Goal: Transaction & Acquisition: Purchase product/service

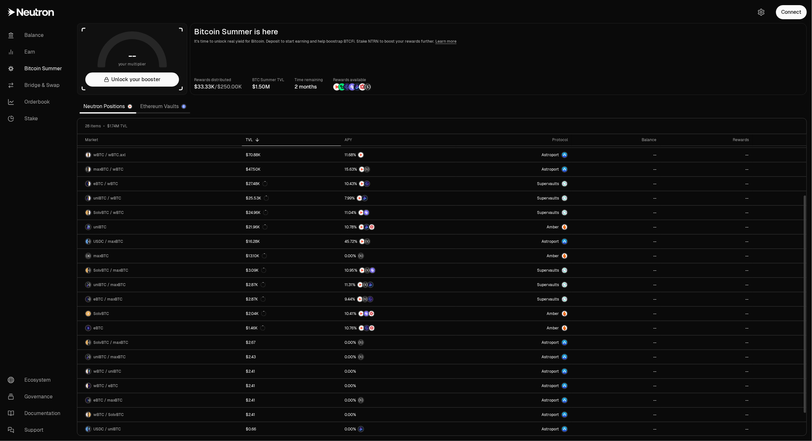
scroll to position [112, 0]
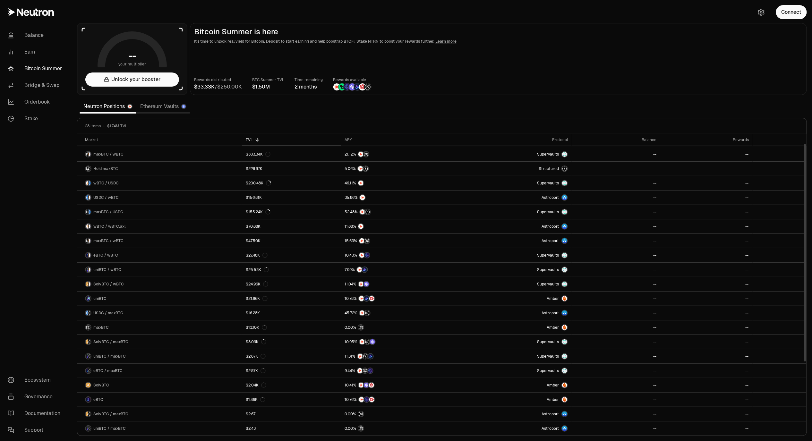
click at [489, 81] on div "Rewards distributed / BTC Summer TVL Time remaining 2 months Rewards available" at bounding box center [498, 84] width 609 height 14
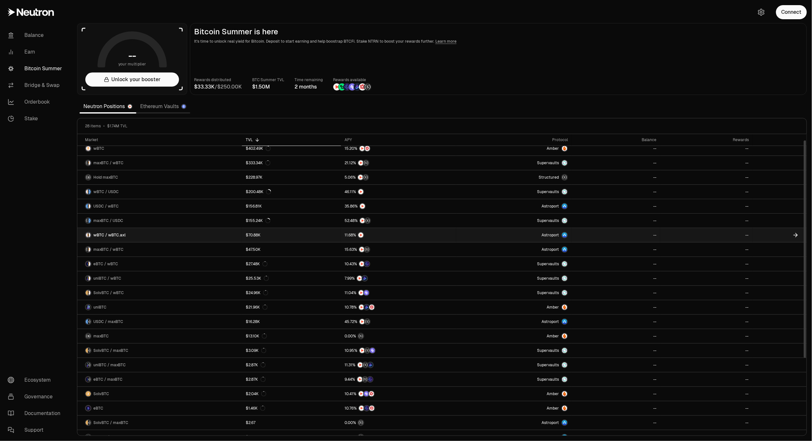
scroll to position [0, 0]
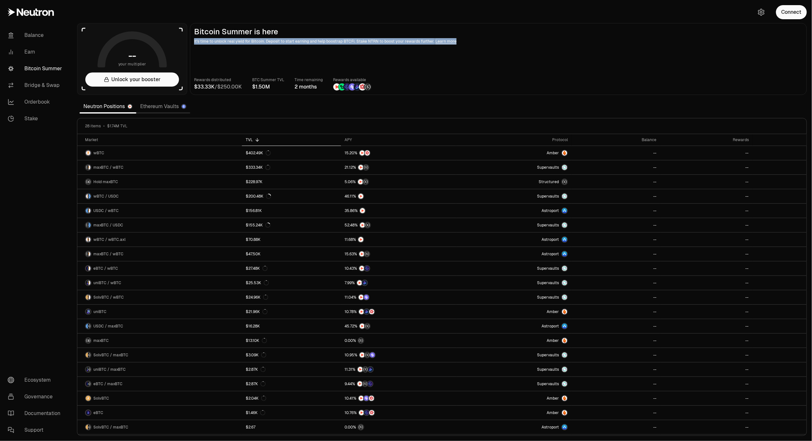
drag, startPoint x: 375, startPoint y: 48, endPoint x: 407, endPoint y: 28, distance: 37.7
click at [407, 28] on main "Bitcoin Summer is here It's time to unlock real yield for Bitcoin. Deposit to s…" at bounding box center [498, 59] width 617 height 72
click at [407, 28] on h2 "Bitcoin Summer is here" at bounding box center [498, 31] width 609 height 9
drag, startPoint x: 410, startPoint y: 23, endPoint x: 403, endPoint y: 64, distance: 41.9
click at [403, 64] on main "Bitcoin Summer is here It's time to unlock real yield for Bitcoin. Deposit to s…" at bounding box center [498, 59] width 617 height 72
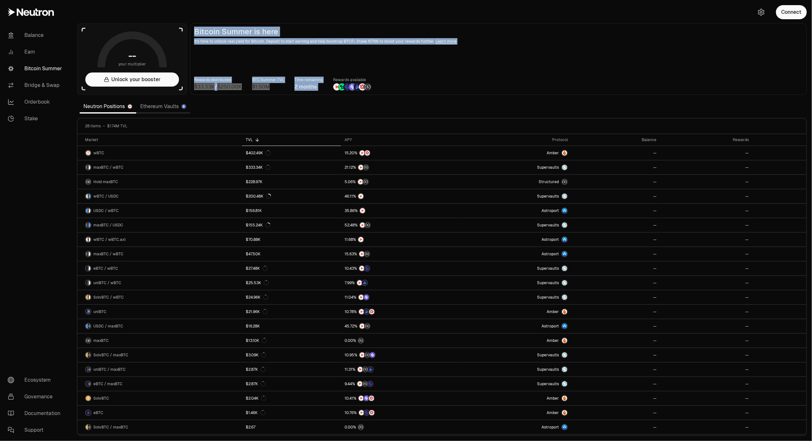
click at [432, 47] on main "Bitcoin Summer is here It's time to unlock real yield for Bitcoin. Deposit to s…" at bounding box center [498, 59] width 617 height 72
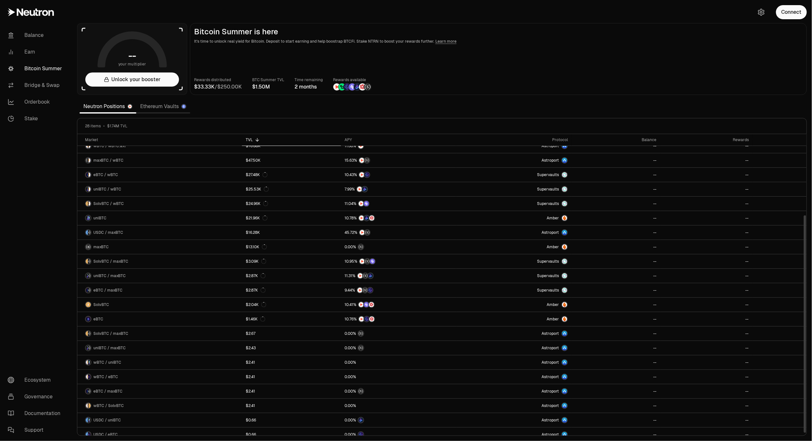
scroll to position [112, 0]
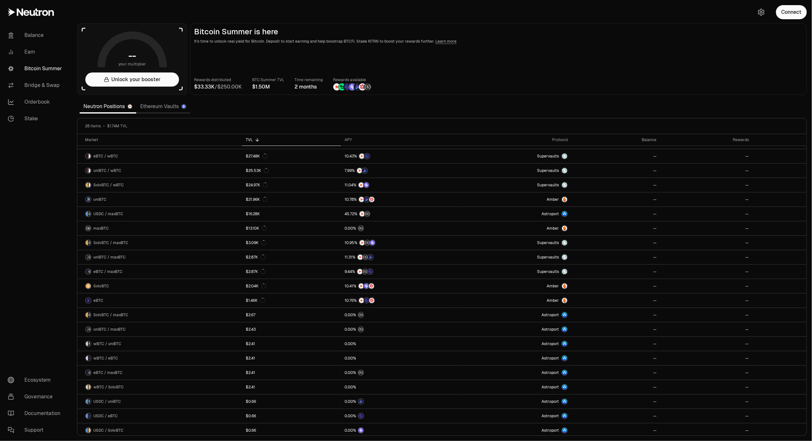
click at [437, 72] on main "Bitcoin Summer is here It's time to unlock real yield for Bitcoin. Deposit to s…" at bounding box center [498, 59] width 617 height 72
click at [171, 109] on link "Ethereum Vaults" at bounding box center [163, 106] width 54 height 13
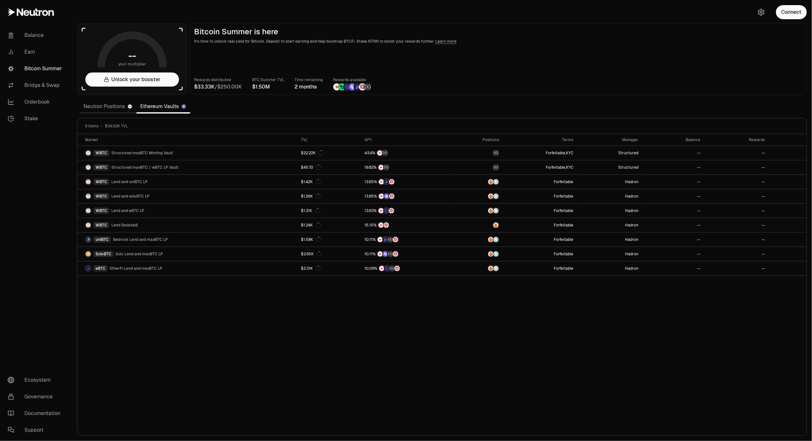
click at [113, 107] on link "Neutron Positions" at bounding box center [108, 106] width 57 height 13
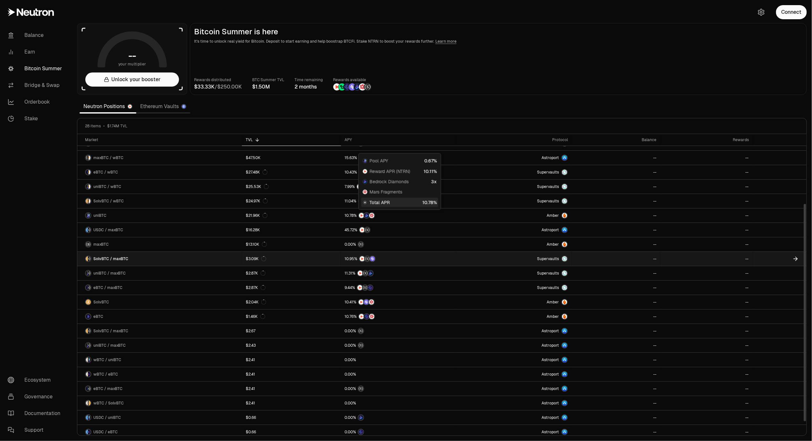
scroll to position [112, 0]
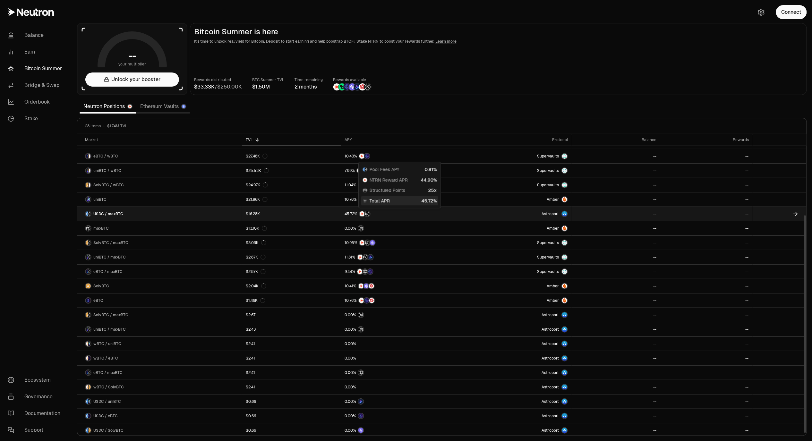
click at [332, 211] on link "$16.28K" at bounding box center [291, 214] width 99 height 14
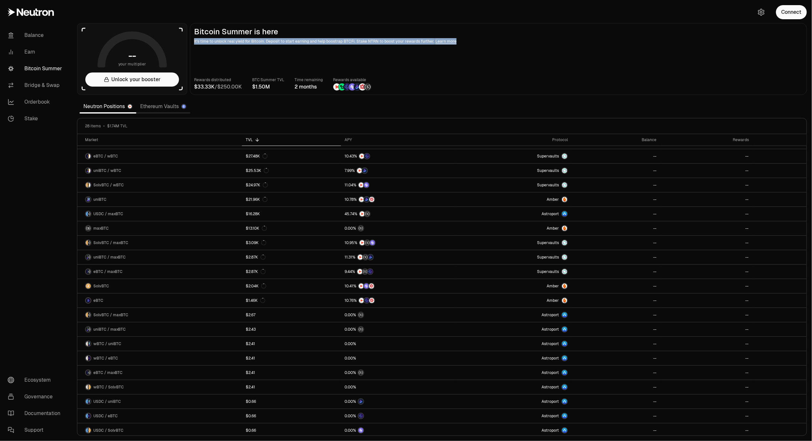
drag, startPoint x: 425, startPoint y: 41, endPoint x: 402, endPoint y: 29, distance: 26.7
click at [402, 29] on main "Bitcoin Summer is here It's time to unlock real yield for Bitcoin. Deposit to s…" at bounding box center [498, 59] width 617 height 72
click at [402, 29] on h2 "Bitcoin Summer is here" at bounding box center [498, 31] width 609 height 9
drag, startPoint x: 389, startPoint y: 30, endPoint x: 385, endPoint y: 57, distance: 28.2
click at [385, 57] on main "Bitcoin Summer is here It's time to unlock real yield for Bitcoin. Deposit to s…" at bounding box center [498, 59] width 617 height 72
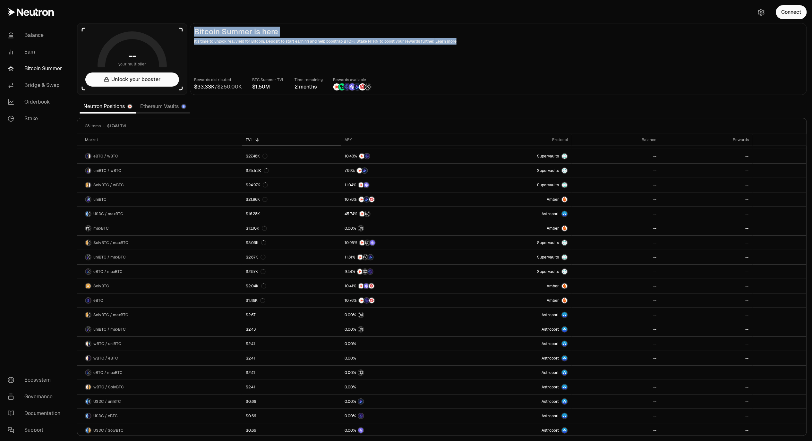
click at [385, 57] on main "Bitcoin Summer is here It's time to unlock real yield for Bitcoin. Deposit to s…" at bounding box center [498, 59] width 617 height 72
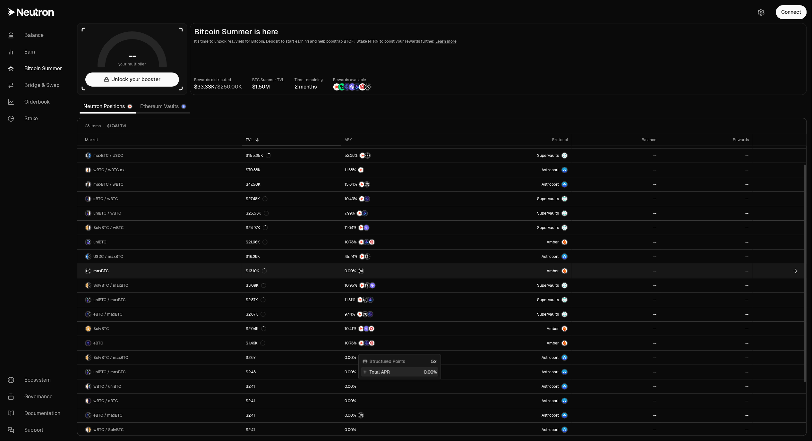
scroll to position [35, 0]
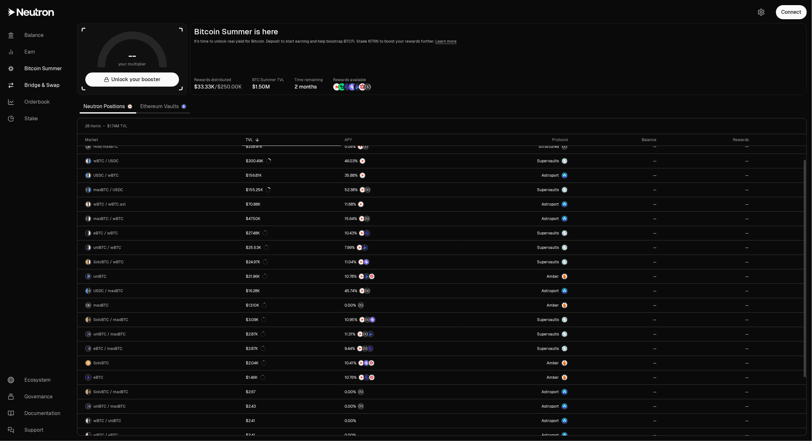
click at [31, 87] on link "Bridge & Swap" at bounding box center [36, 85] width 67 height 17
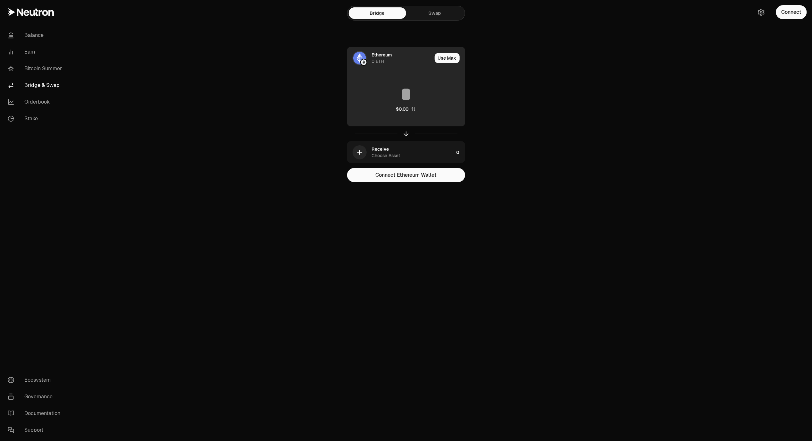
click at [358, 54] on img at bounding box center [359, 58] width 13 height 13
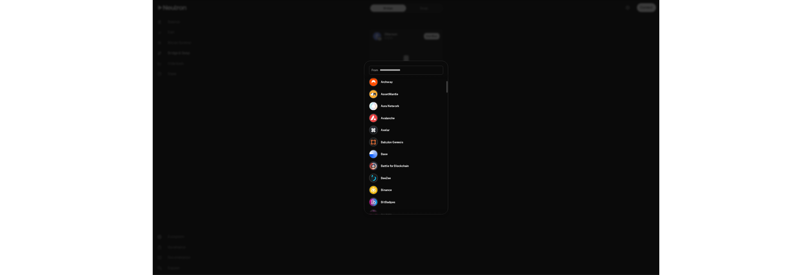
scroll to position [187, 0]
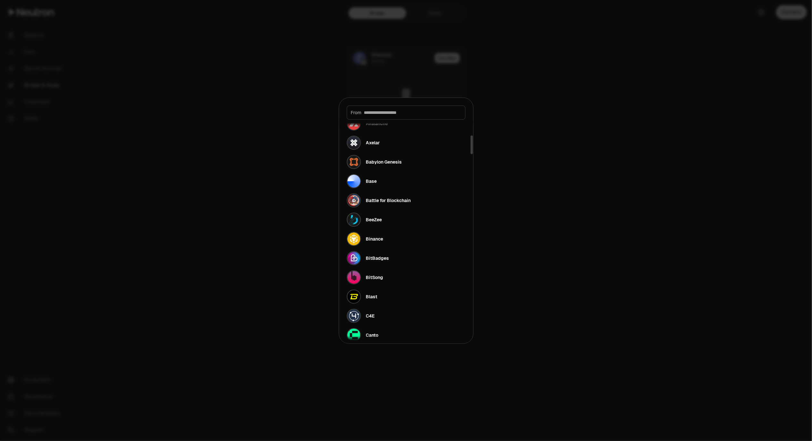
click at [253, 136] on div at bounding box center [406, 220] width 812 height 441
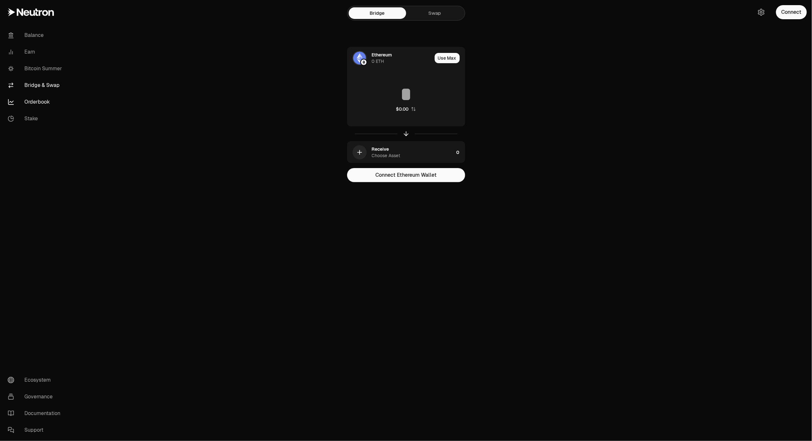
click at [31, 102] on link "Orderbook" at bounding box center [36, 102] width 67 height 17
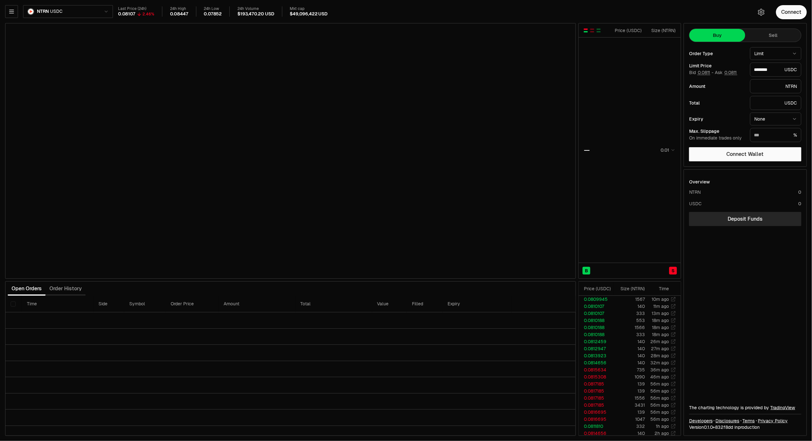
type input "********"
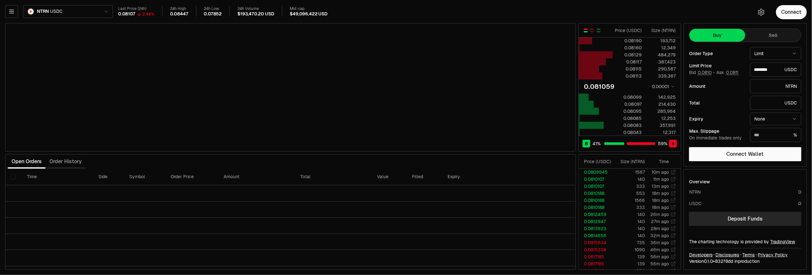
click at [338, 10] on div "Last Price (24h) 0.08107 2.46% 24h High 0.08447 24h Low 0.07852 24h Volume $193…" at bounding box center [431, 11] width 627 height 11
type input "********"
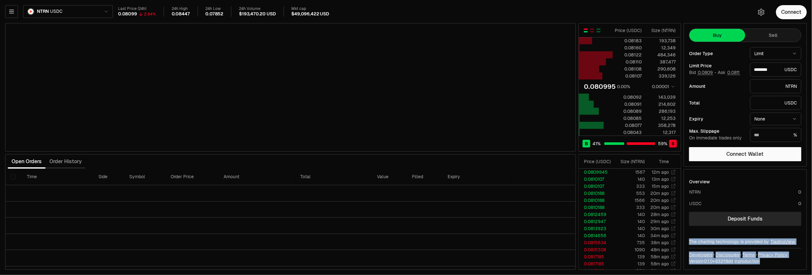
drag, startPoint x: 742, startPoint y: 234, endPoint x: 788, endPoint y: 270, distance: 58.9
click at [788, 270] on div "NTRN USDC Last Price (24h) 0.08099 2.64% 24h High 0.08447 24h Low 0.07852 24h V…" at bounding box center [406, 137] width 812 height 275
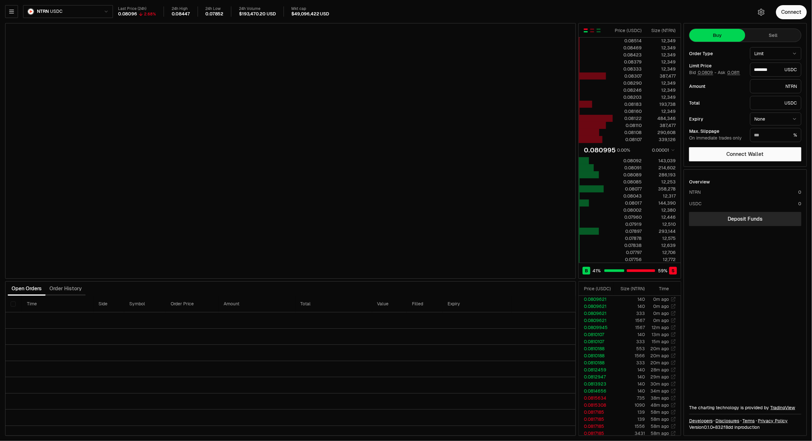
click at [58, 17] on body "Balance Earn Bitcoin Summer Bridge & Swap Orderbook Stake Ecosystem Governance …" at bounding box center [406, 220] width 812 height 441
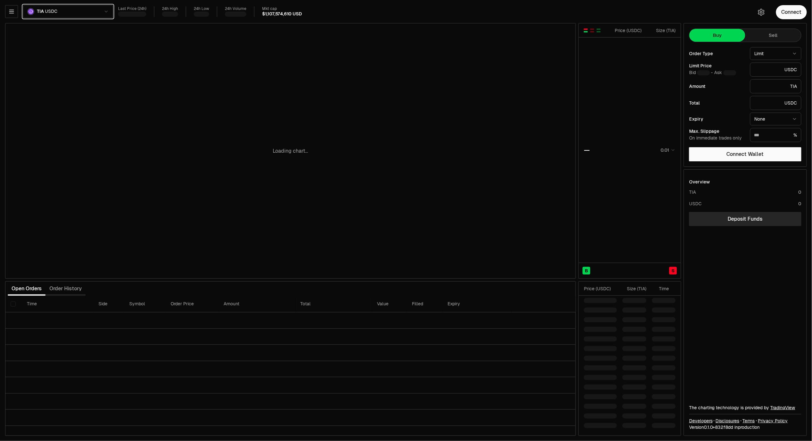
type input "*******"
click at [71, 15] on html "Balance Earn Bitcoin Summer Bridge & Swap Orderbook Stake Ecosystem Governance …" at bounding box center [406, 220] width 812 height 441
type input "********"
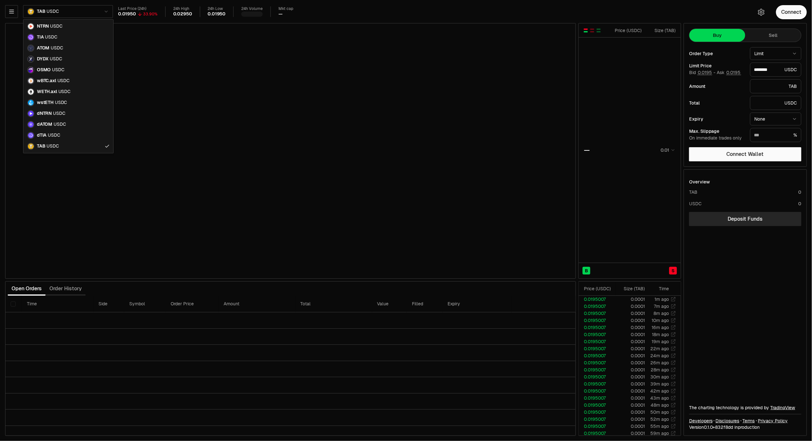
click at [33, 15] on html "Balance Earn Bitcoin Summer Bridge & Swap Orderbook Stake Ecosystem Governance …" at bounding box center [406, 220] width 812 height 441
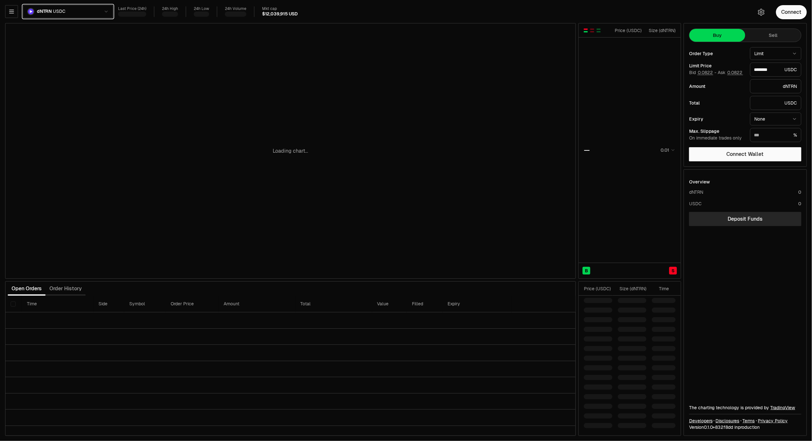
type input "********"
